Goal: Information Seeking & Learning: Understand process/instructions

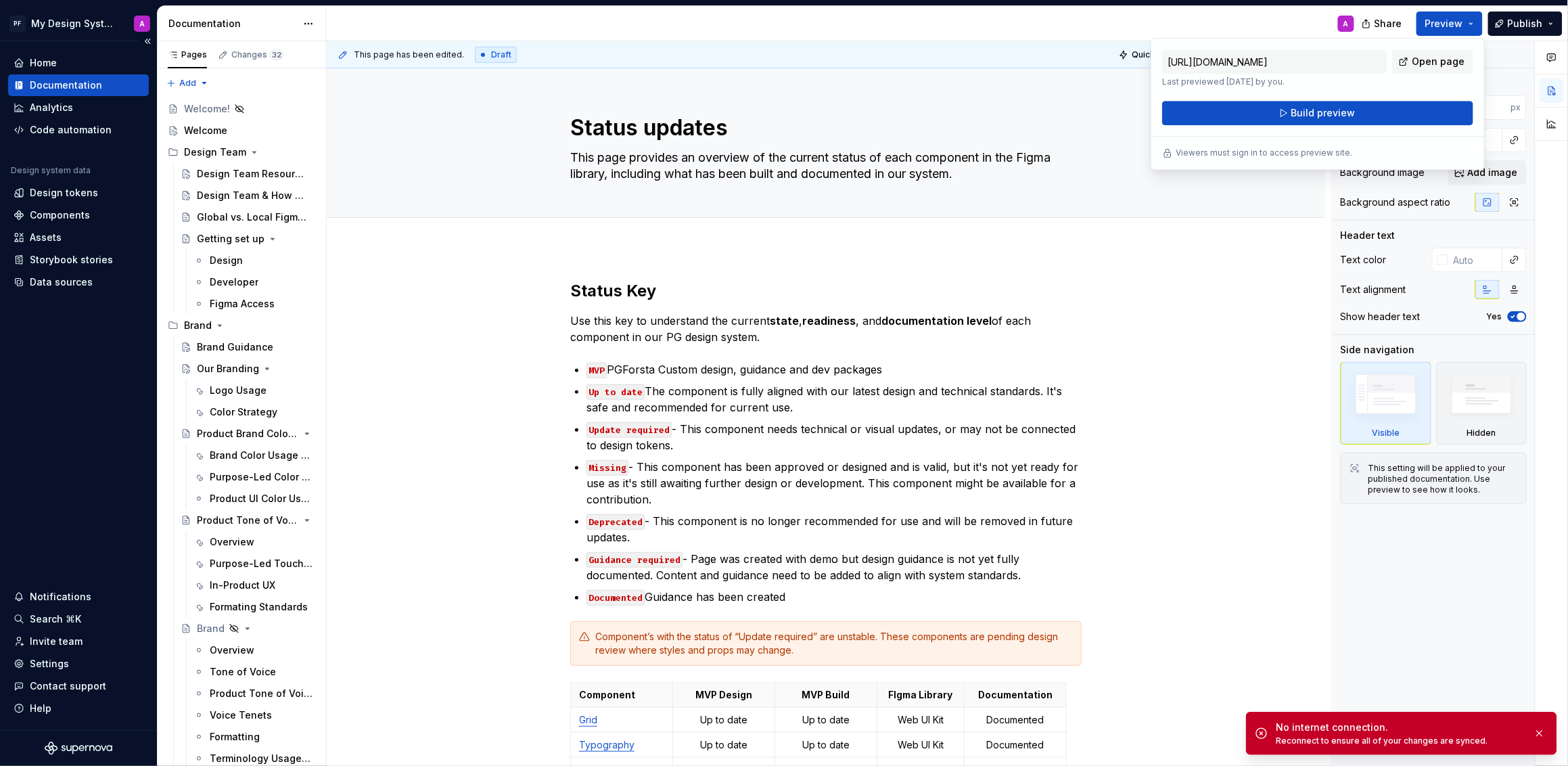
scroll to position [498, 0]
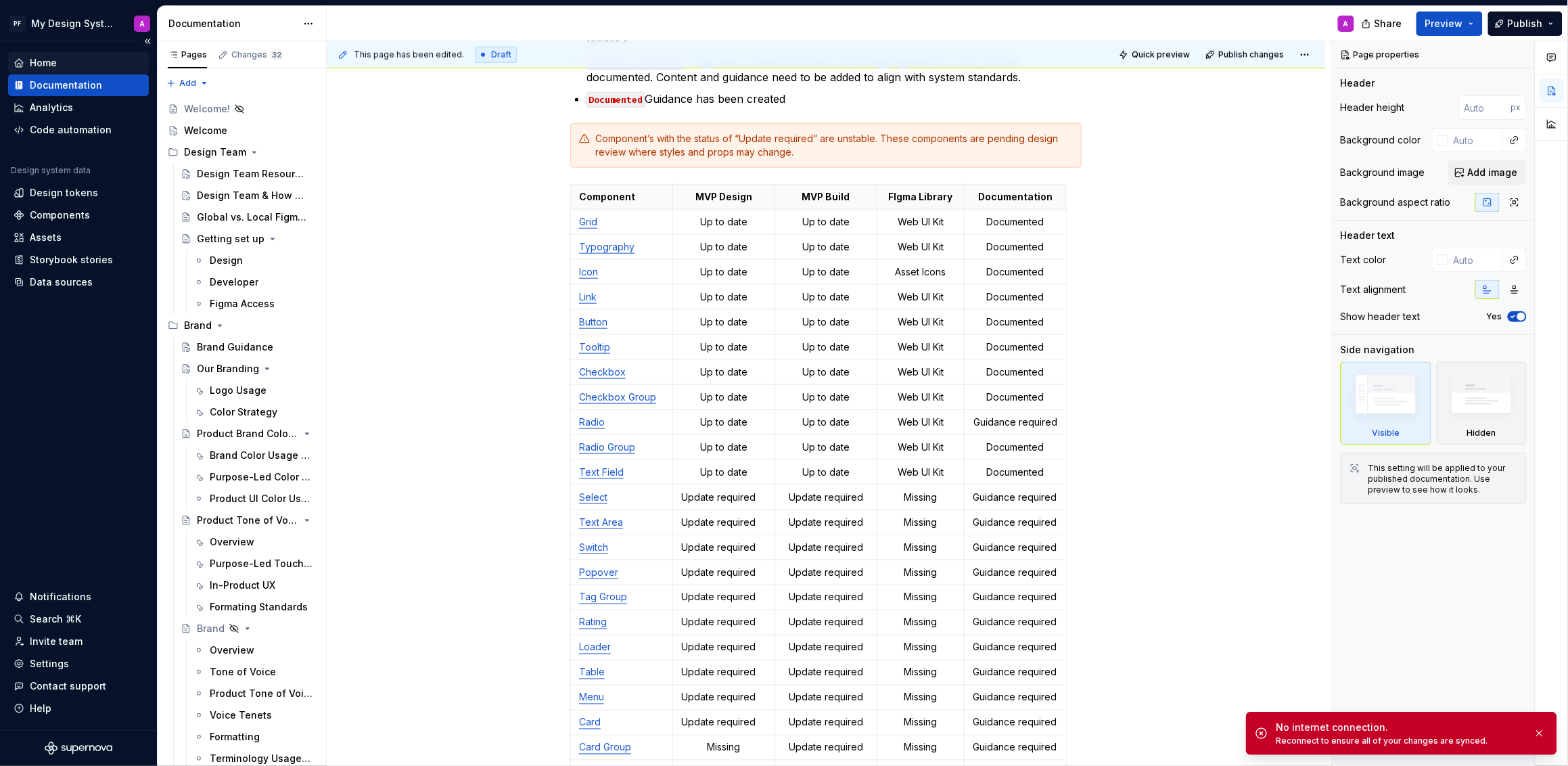
click at [52, 61] on div "Home" at bounding box center [44, 63] width 27 height 14
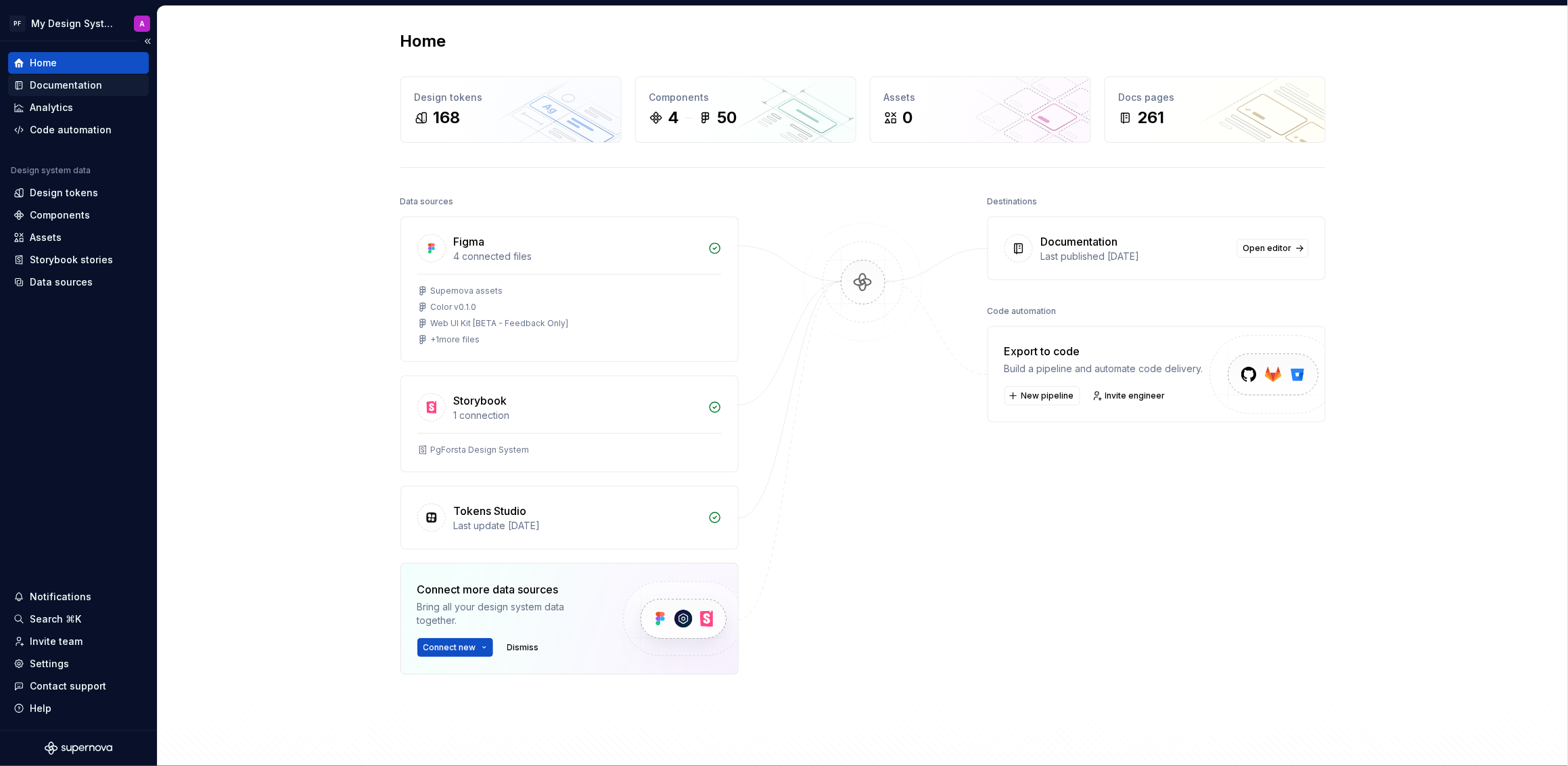
click at [73, 85] on div "Documentation" at bounding box center [66, 85] width 73 height 14
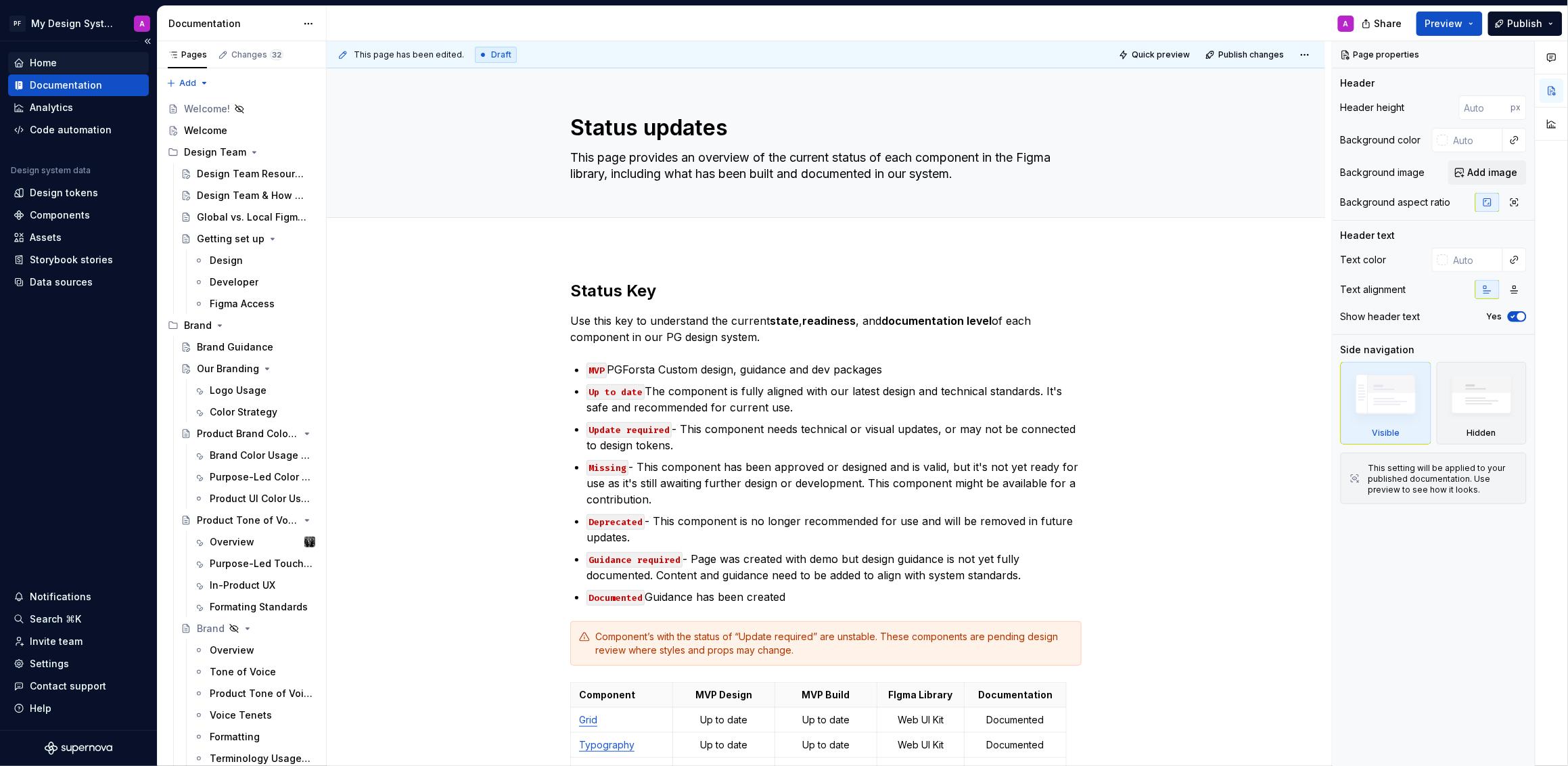
click at [51, 66] on div "Home" at bounding box center [44, 63] width 27 height 14
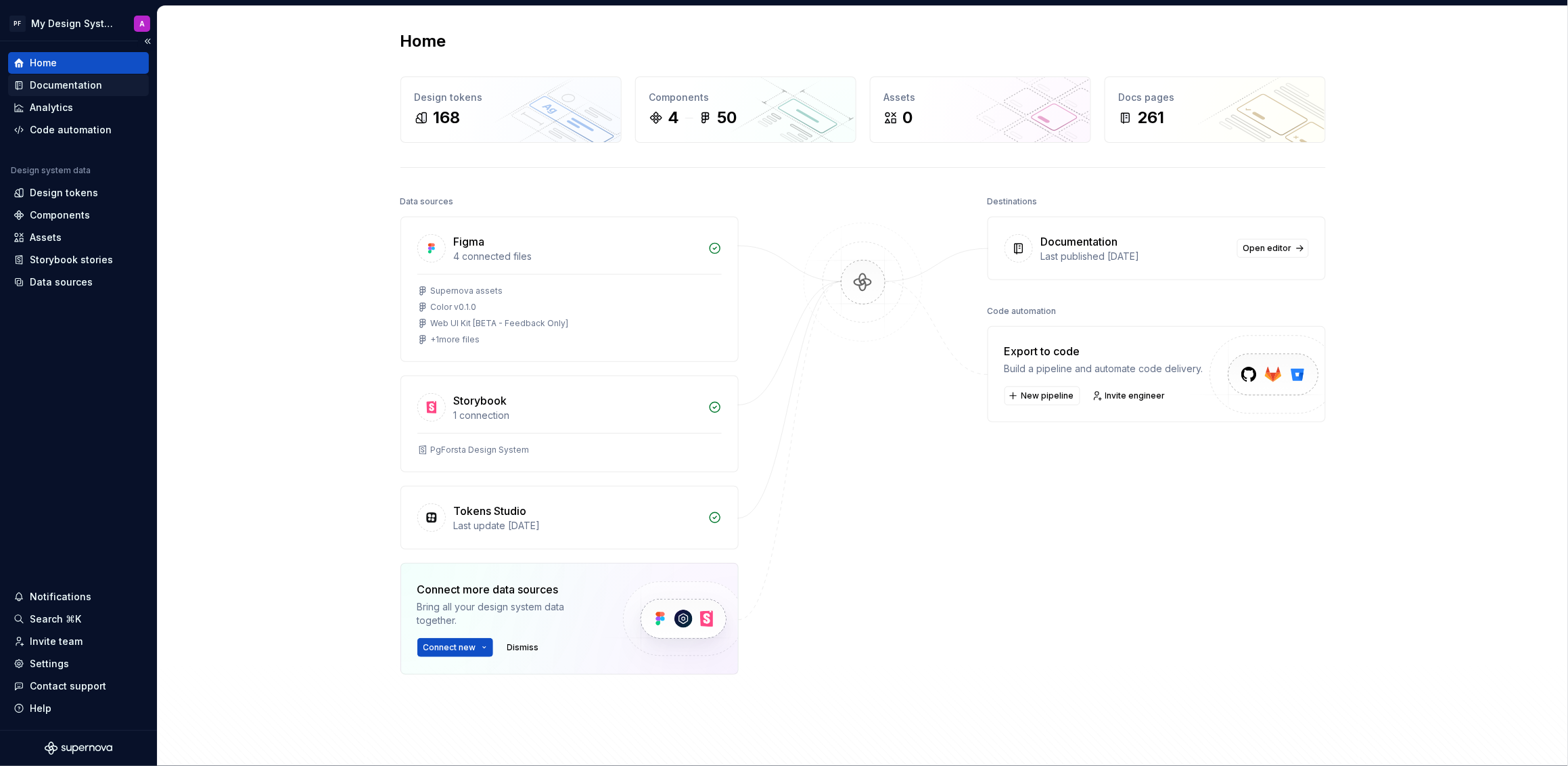
click at [44, 79] on div "Documentation" at bounding box center [66, 85] width 73 height 14
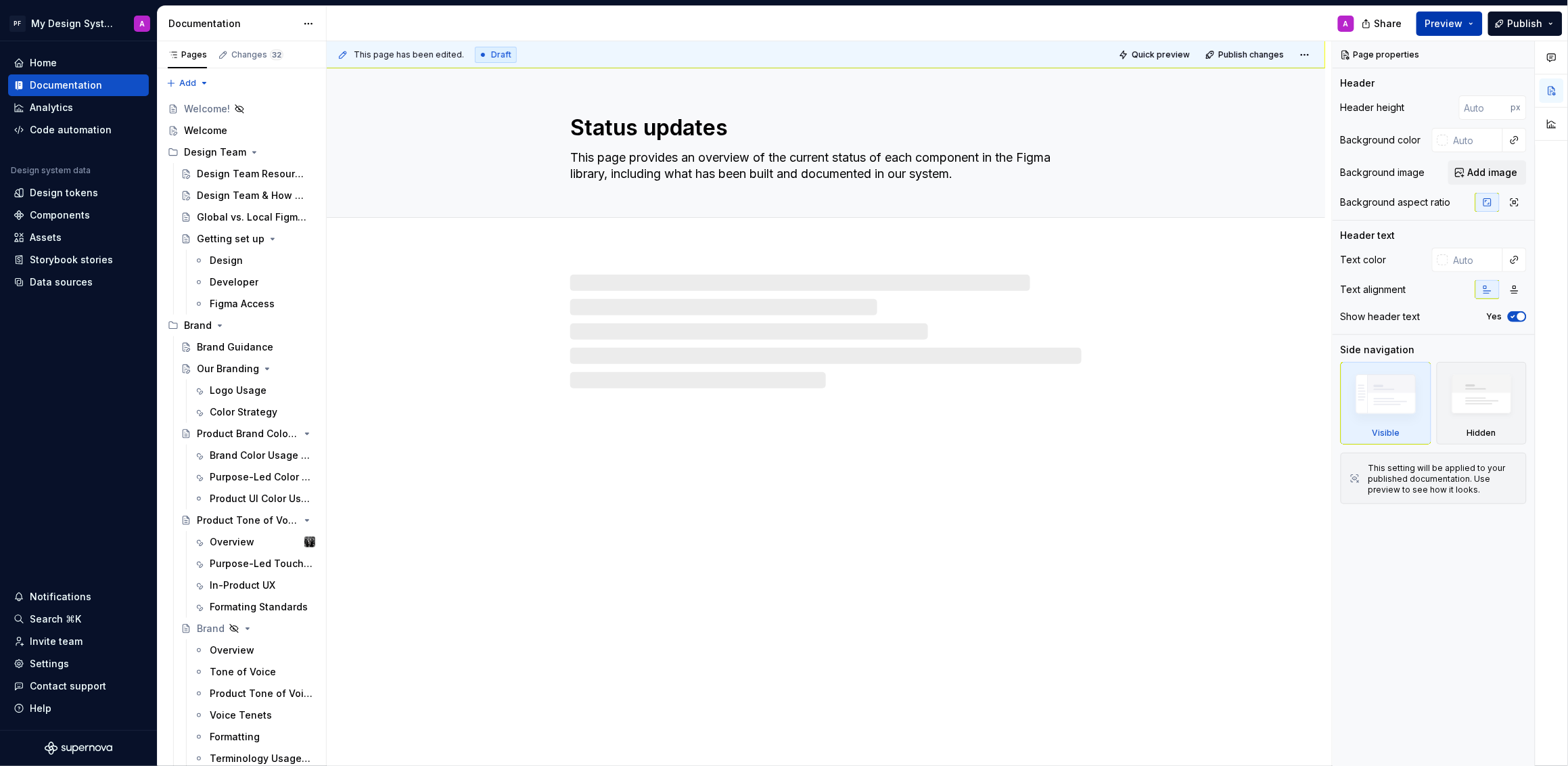
click at [1445, 27] on span "Preview" at bounding box center [1444, 24] width 38 height 14
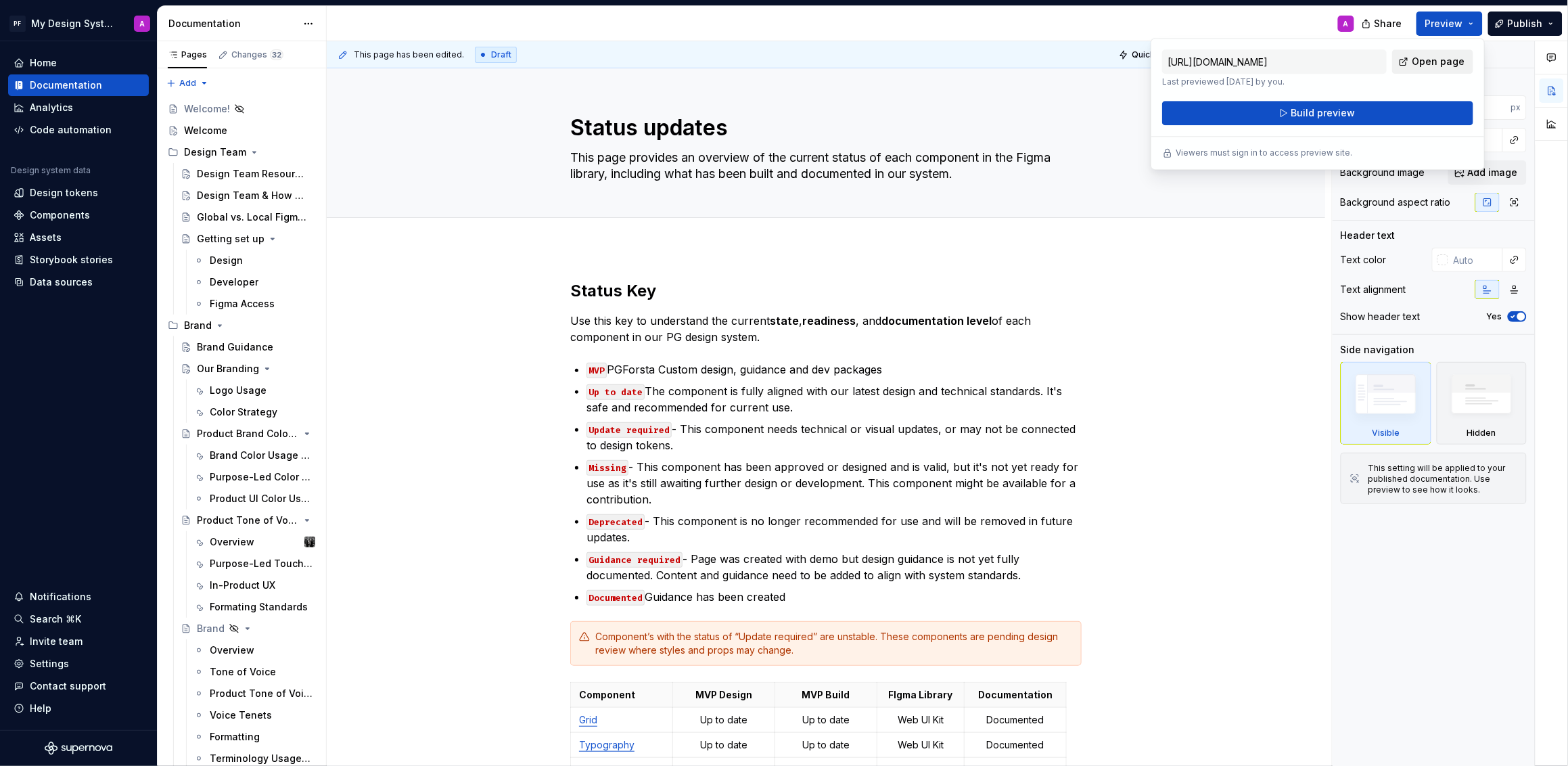
click at [1419, 62] on span "Open page" at bounding box center [1438, 61] width 53 height 14
type textarea "*"
